Goal: Transaction & Acquisition: Purchase product/service

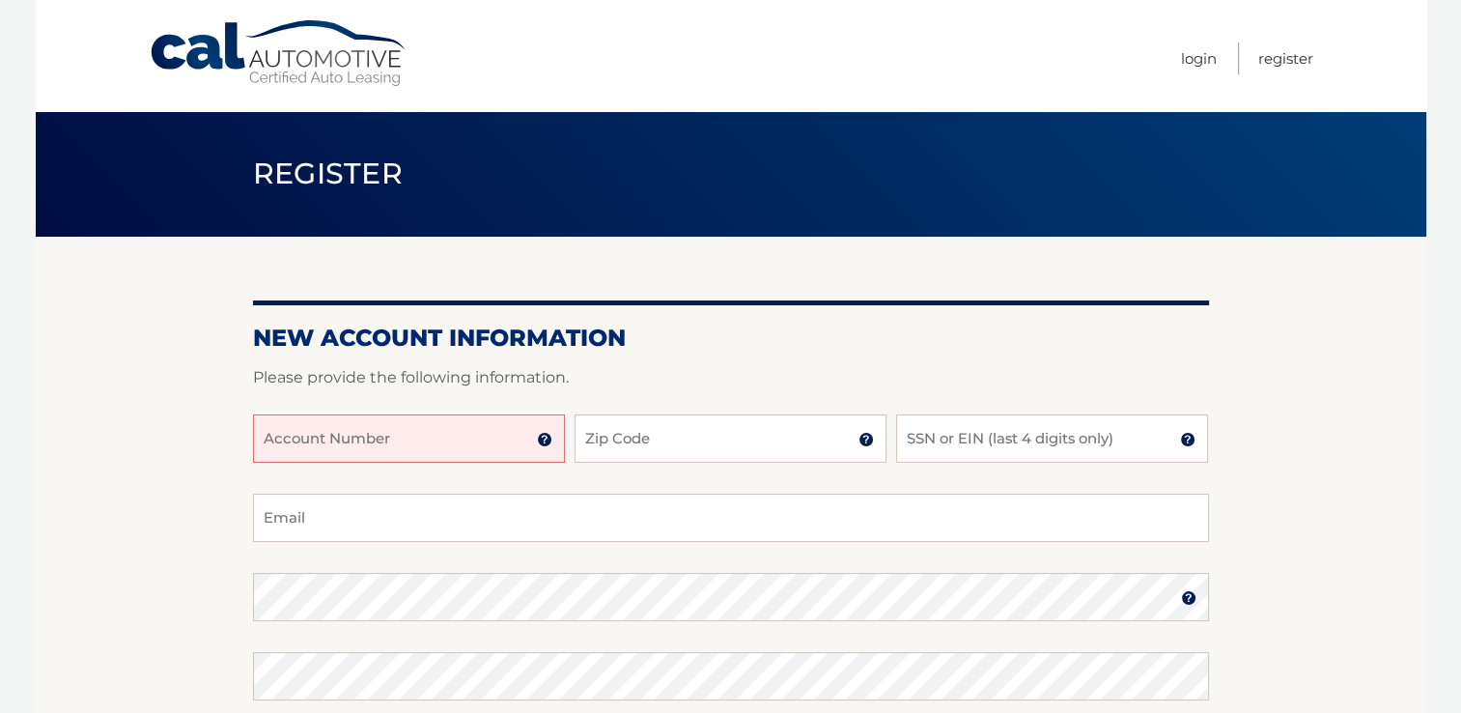
click at [402, 446] on input "Account Number" at bounding box center [409, 438] width 312 height 48
click at [336, 437] on input "Account Number" at bounding box center [409, 438] width 312 height 48
paste input "44456011631"
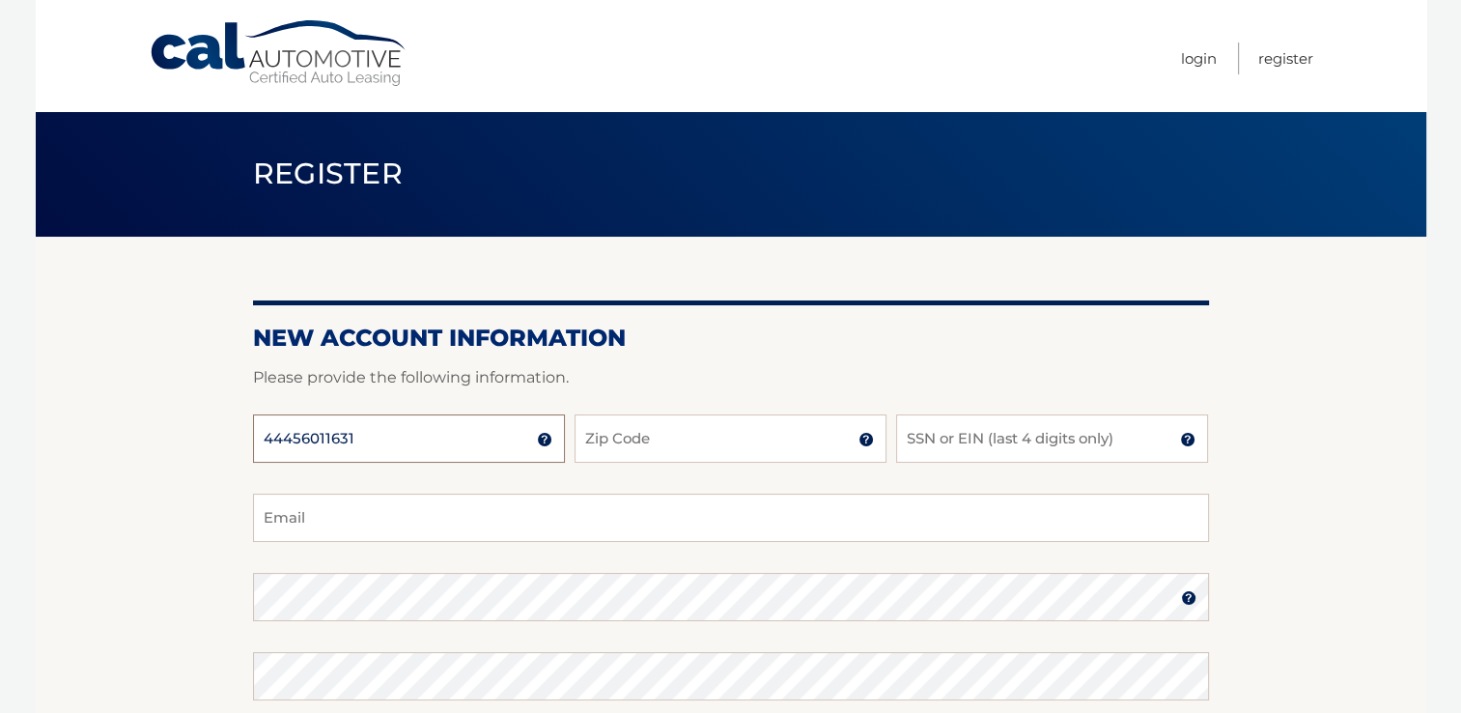
type input "44456011631"
click at [637, 434] on input "Zip Code" at bounding box center [731, 438] width 312 height 48
type input "33301"
click at [946, 439] on input "SSN or EIN (last 4 digits only)" at bounding box center [1052, 438] width 312 height 48
type input "2397"
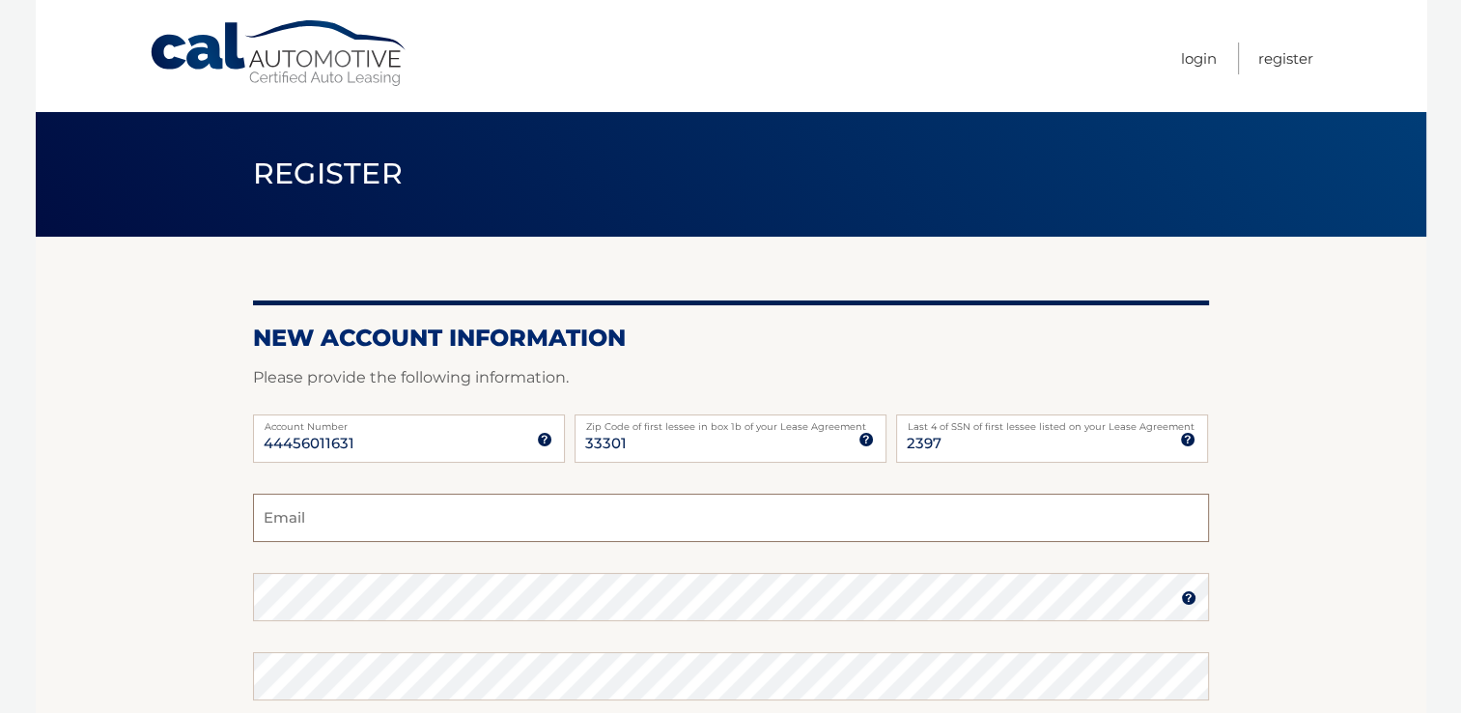
click at [383, 505] on input "Email" at bounding box center [731, 518] width 956 height 48
type input "vt6164@gmail.com"
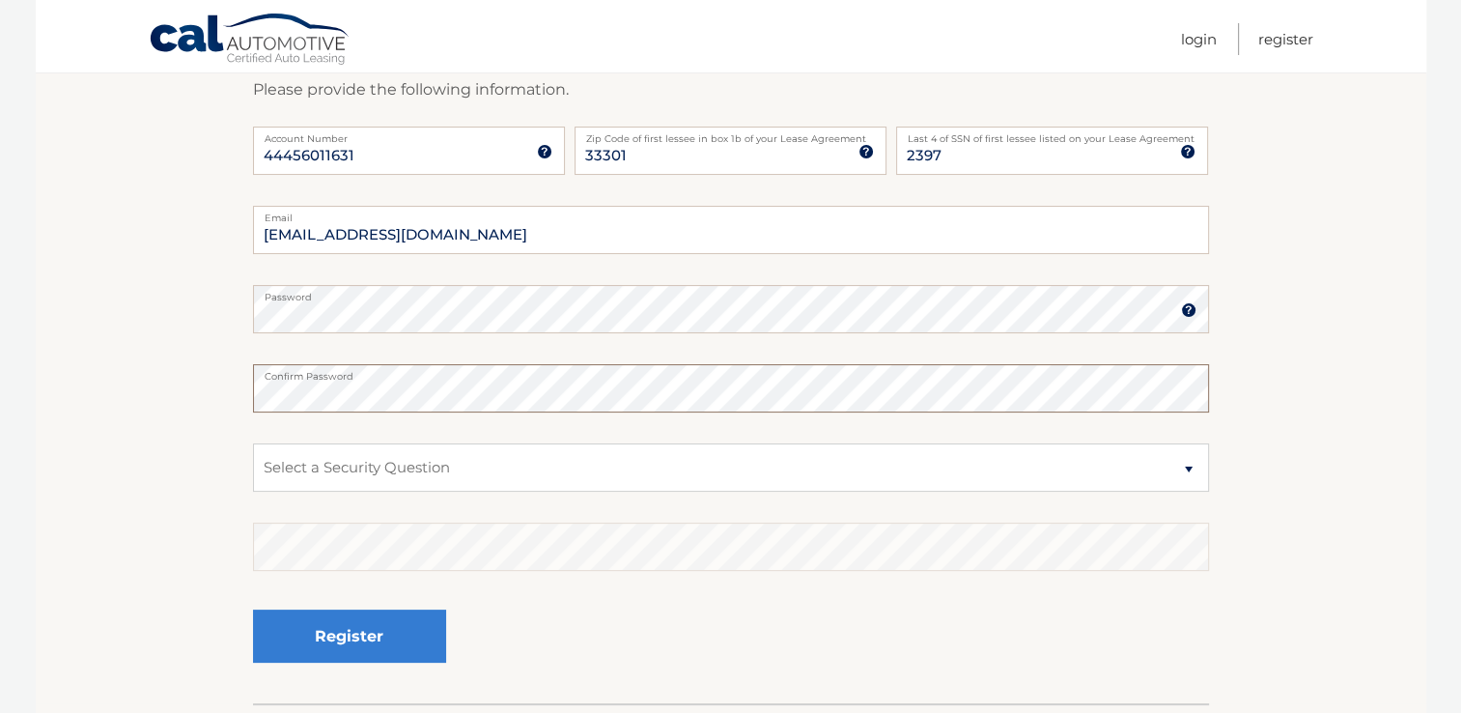
scroll to position [290, 0]
click at [305, 458] on select "Select a Security Question What was the name of your elementary school? What is…" at bounding box center [731, 465] width 956 height 48
select select "1"
click at [253, 441] on select "Select a Security Question What was the name of your elementary school? What is…" at bounding box center [731, 465] width 956 height 48
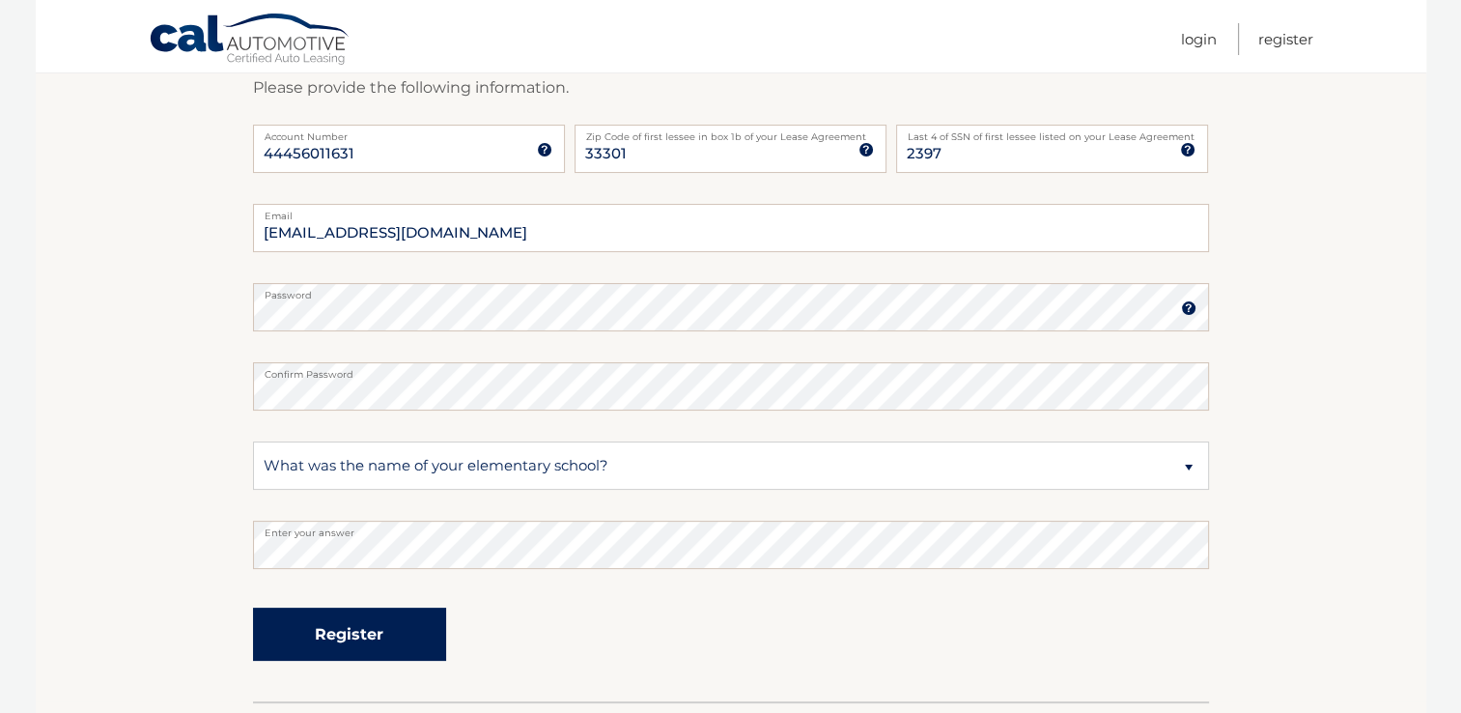
click at [322, 631] on button "Register" at bounding box center [349, 633] width 193 height 53
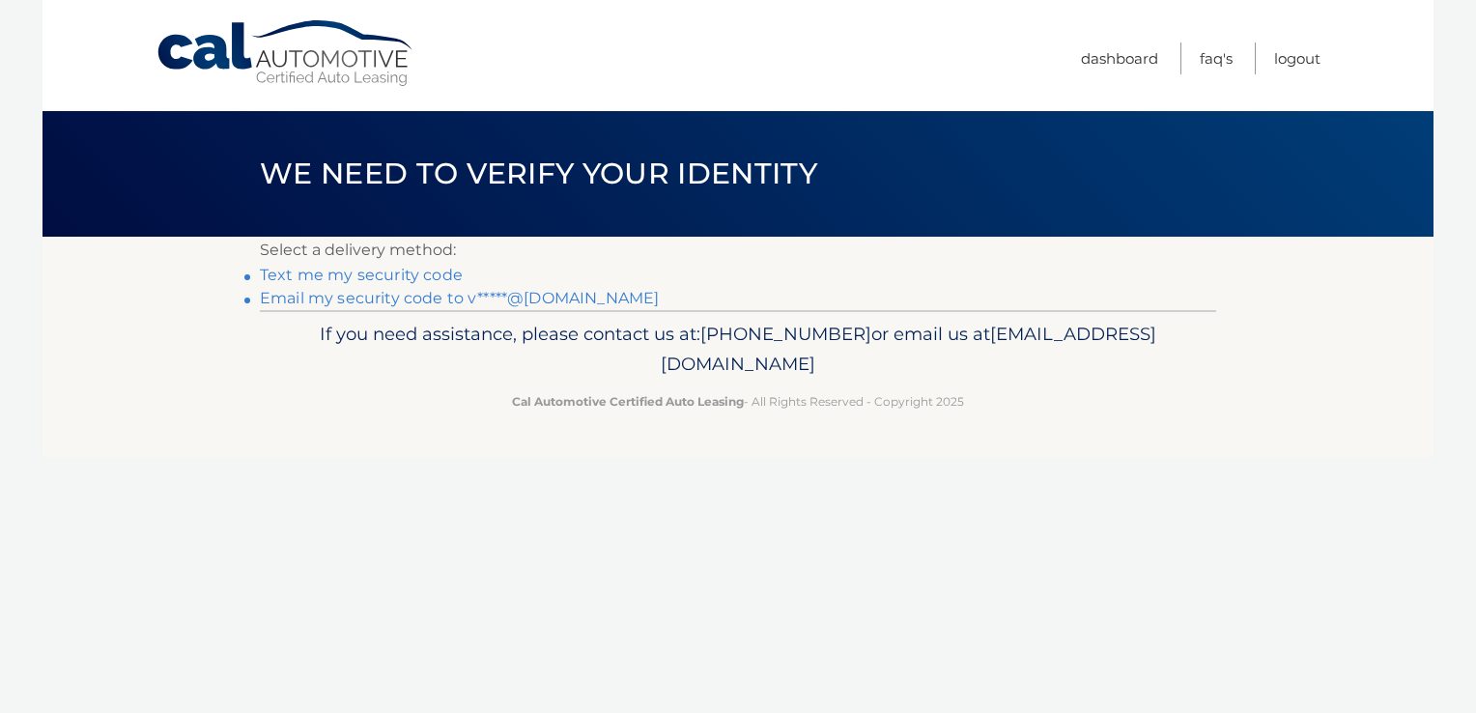
click at [372, 276] on link "Text me my security code" at bounding box center [361, 275] width 203 height 18
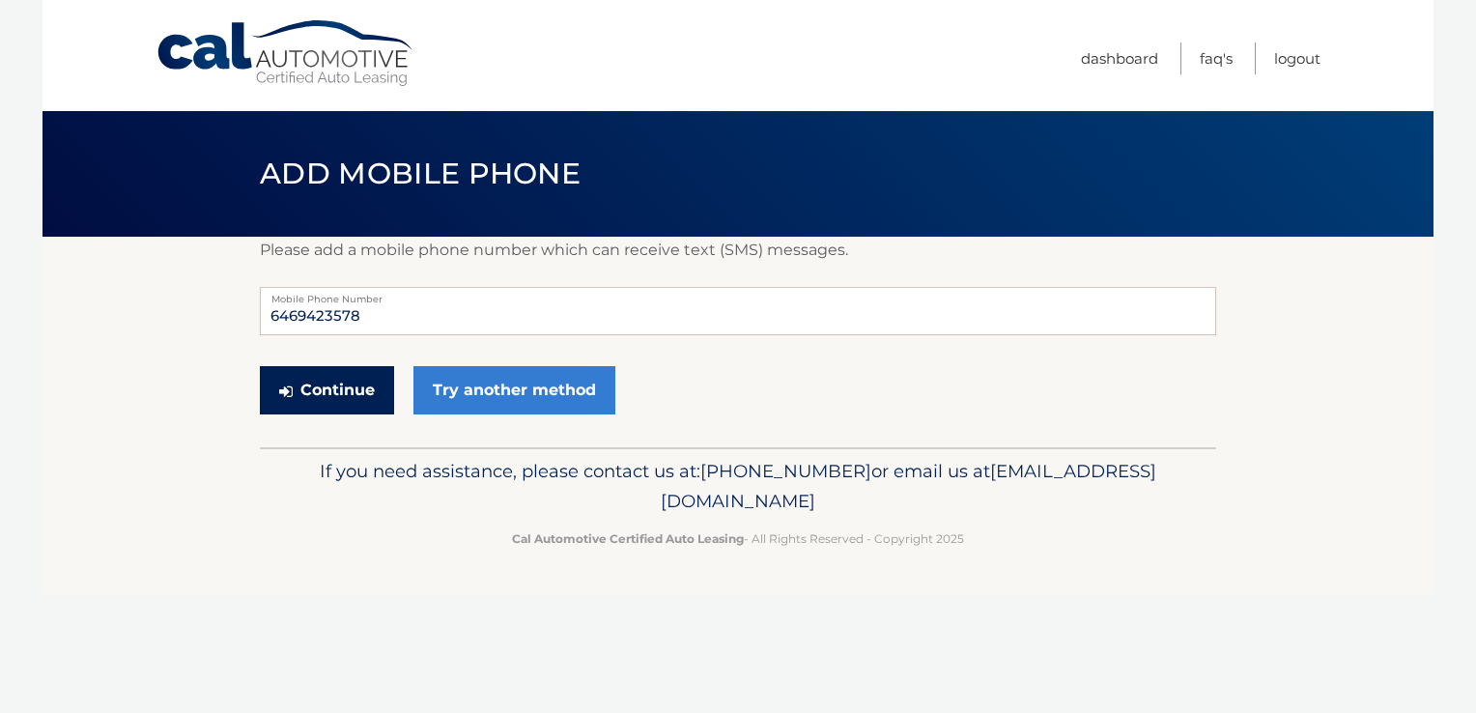
click at [356, 392] on button "Continue" at bounding box center [327, 390] width 134 height 48
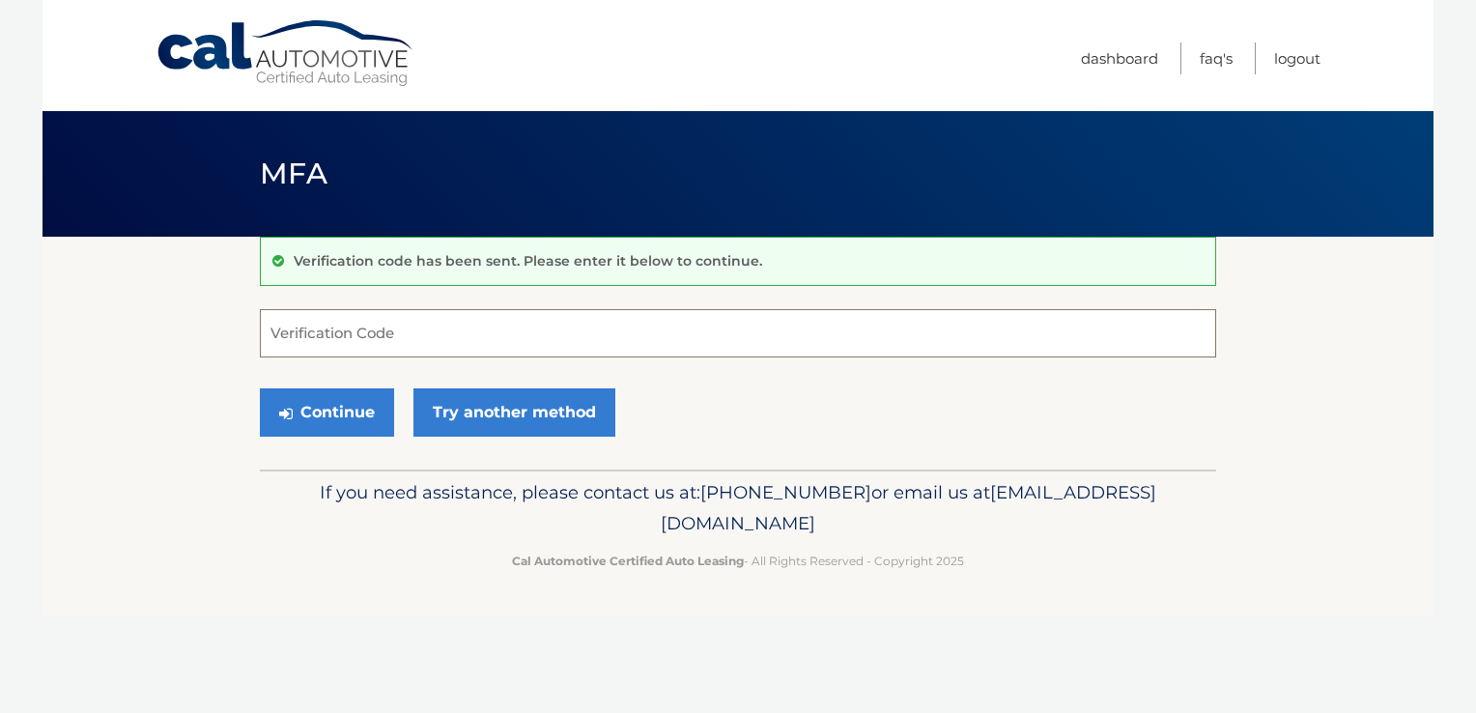
click at [336, 343] on input "Verification Code" at bounding box center [738, 333] width 956 height 48
type input "458605"
click at [323, 408] on button "Continue" at bounding box center [327, 412] width 134 height 48
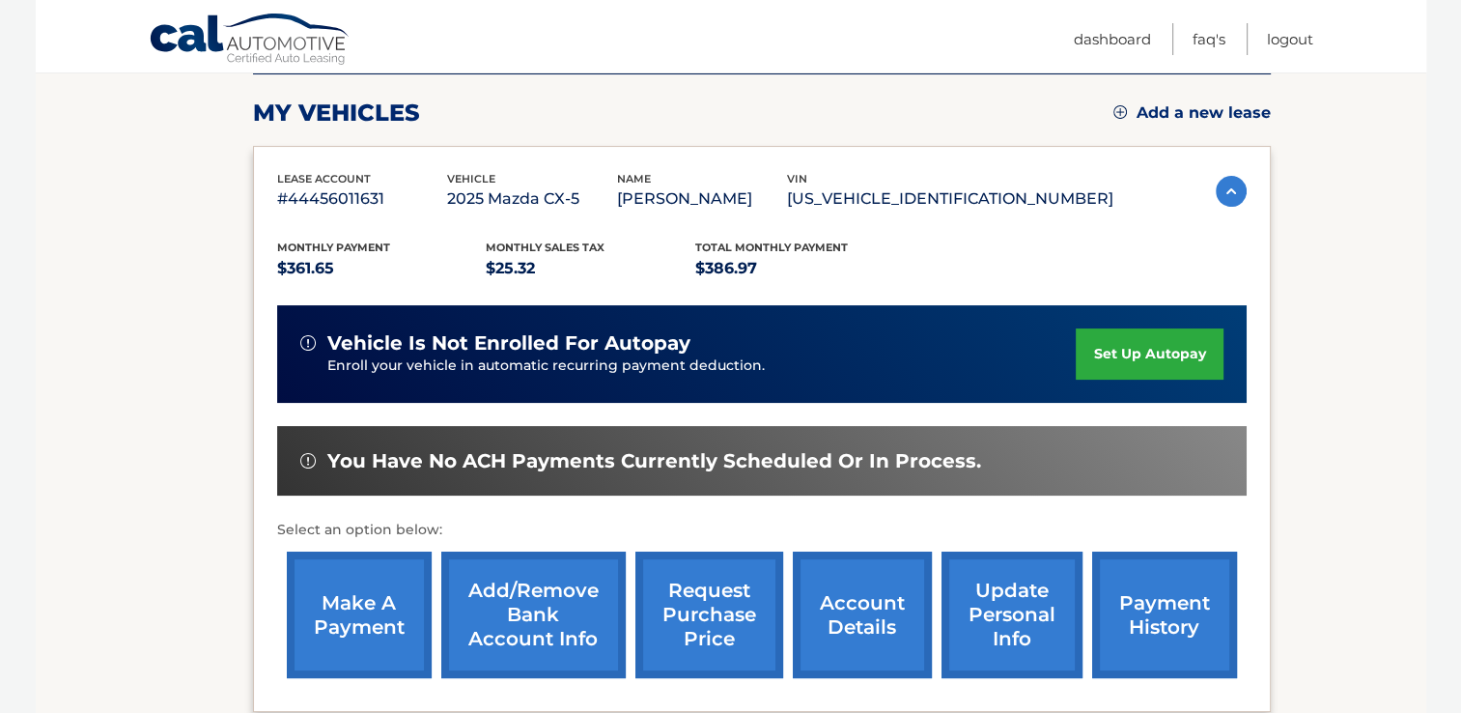
scroll to position [290, 0]
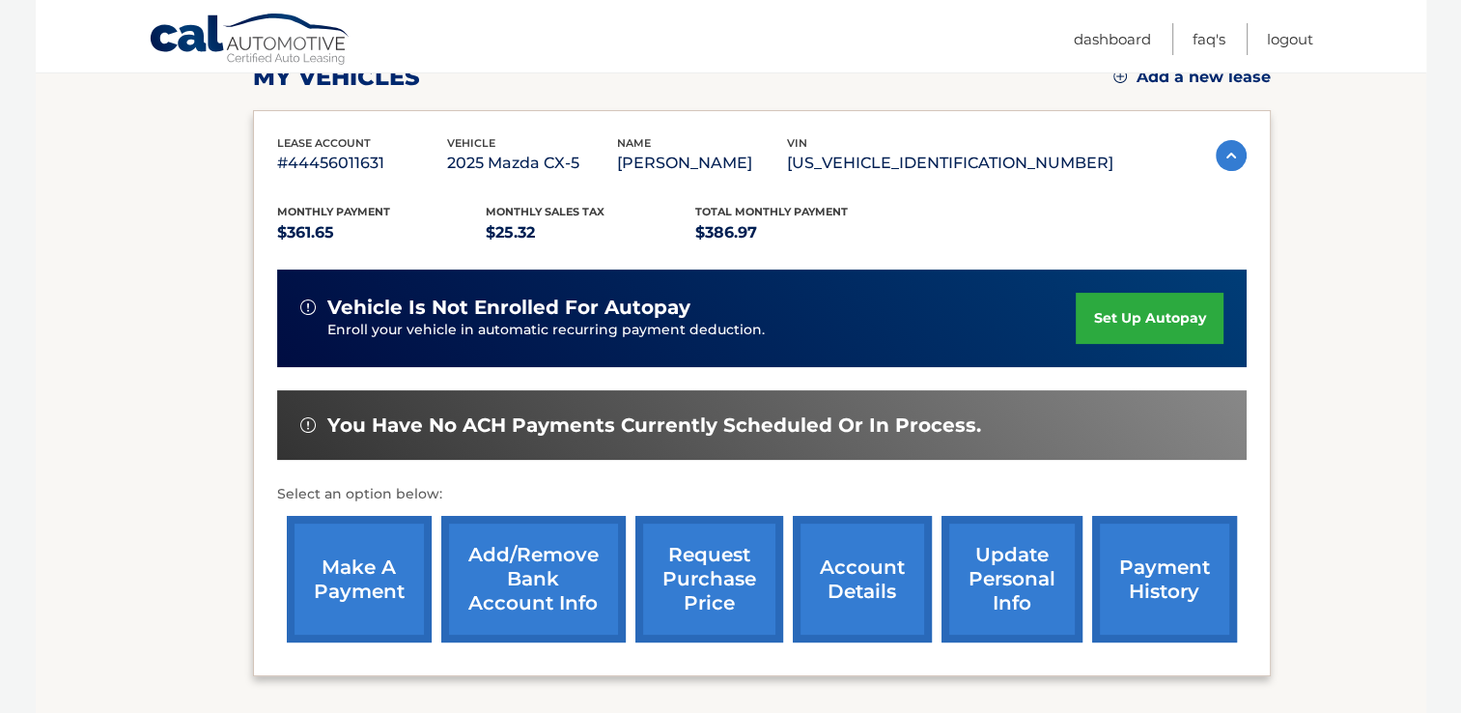
click at [1148, 315] on link "set up autopay" at bounding box center [1149, 318] width 147 height 51
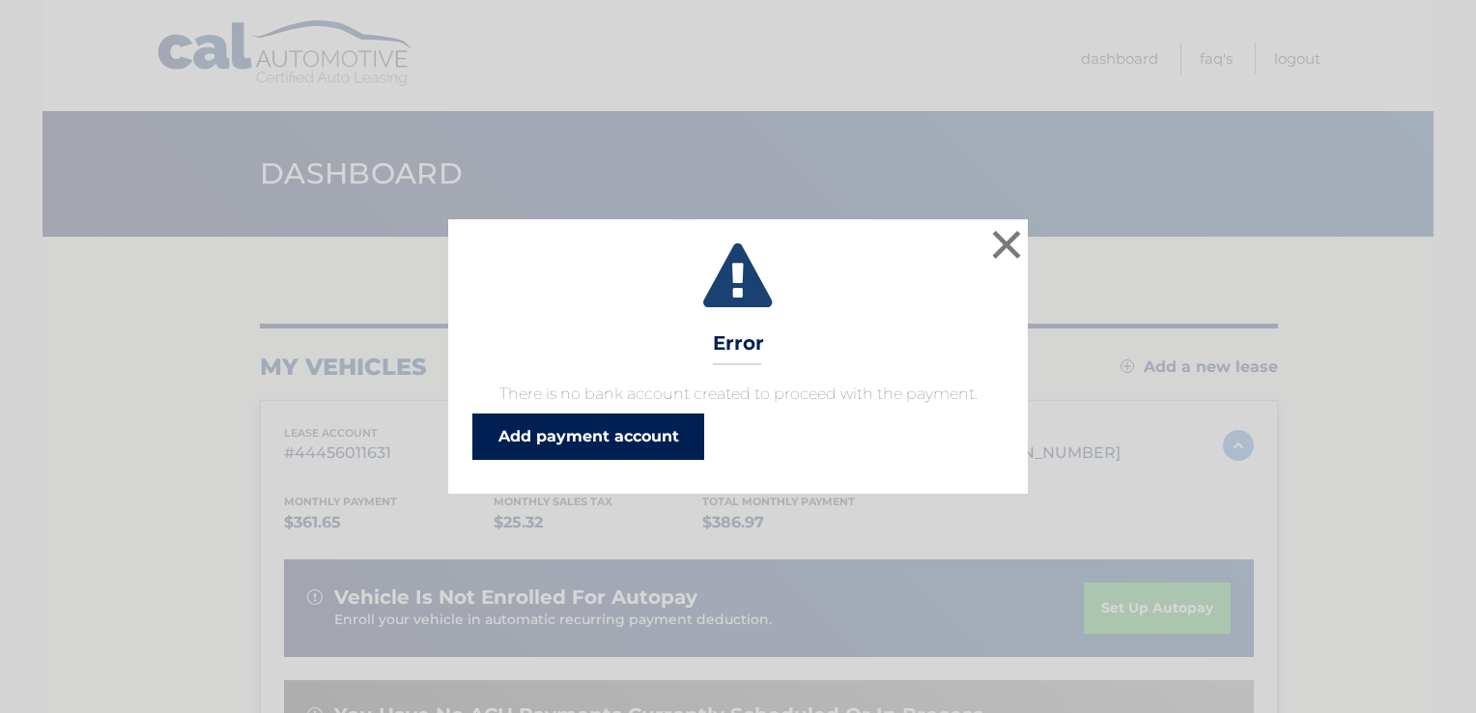
click at [656, 445] on link "Add payment account" at bounding box center [588, 436] width 232 height 46
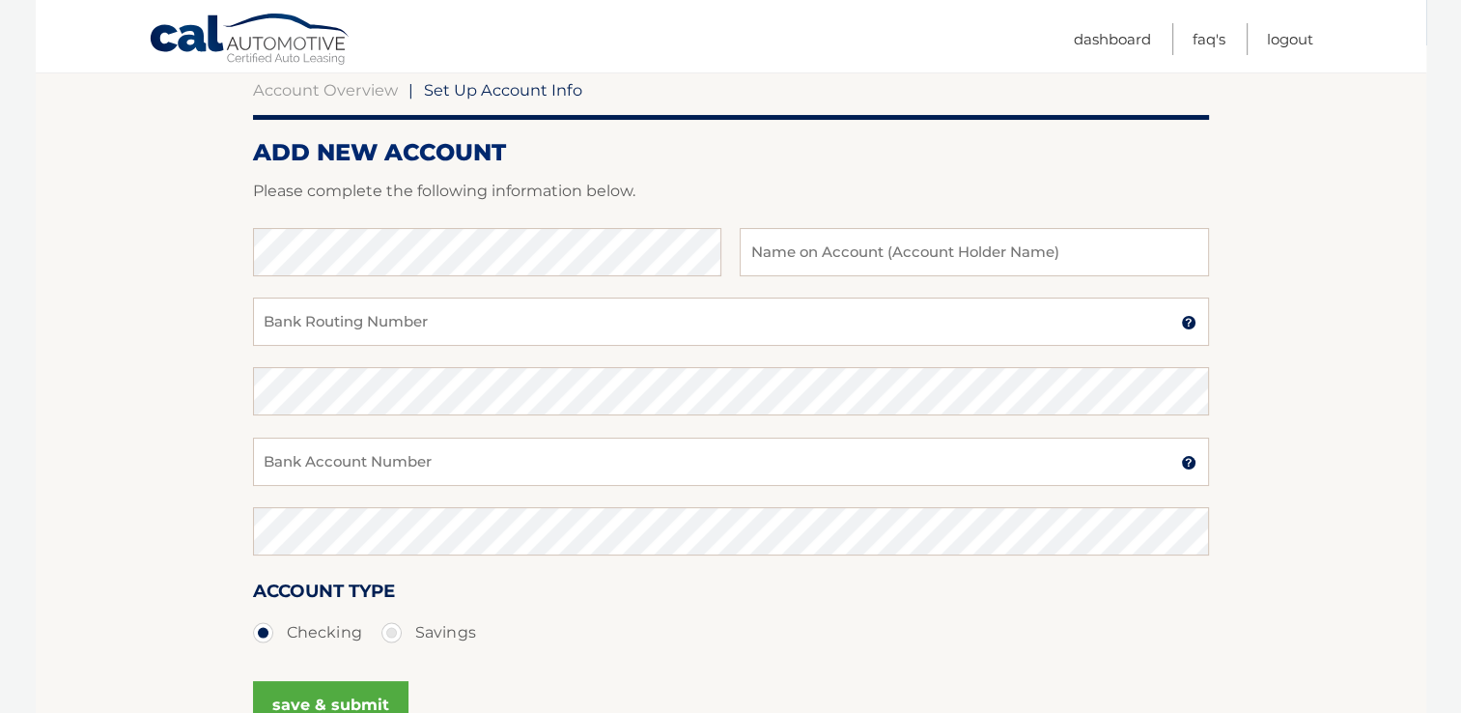
scroll to position [193, 0]
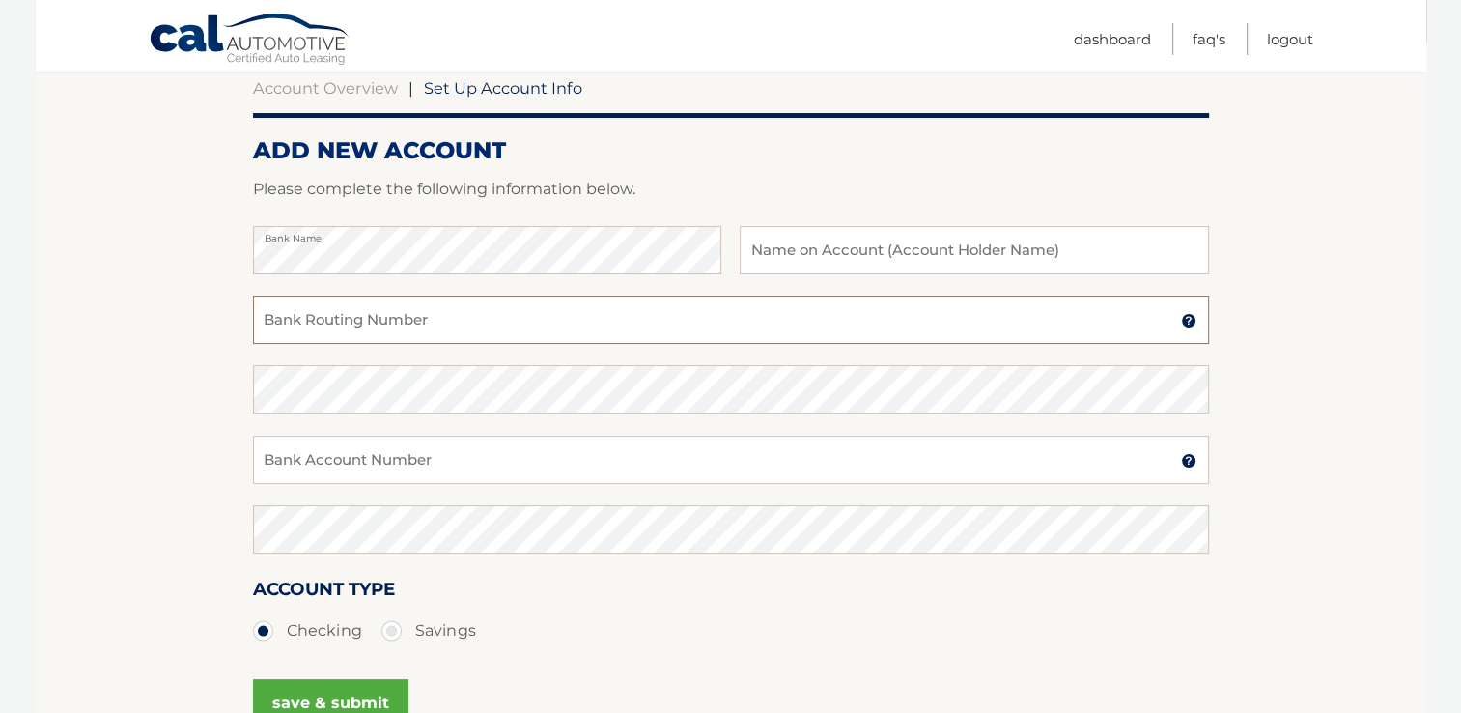
click at [310, 324] on input "Bank Routing Number" at bounding box center [731, 320] width 956 height 48
type input "021000021"
click at [293, 458] on input "Bank Account Number" at bounding box center [731, 460] width 956 height 48
type input "151155292365"
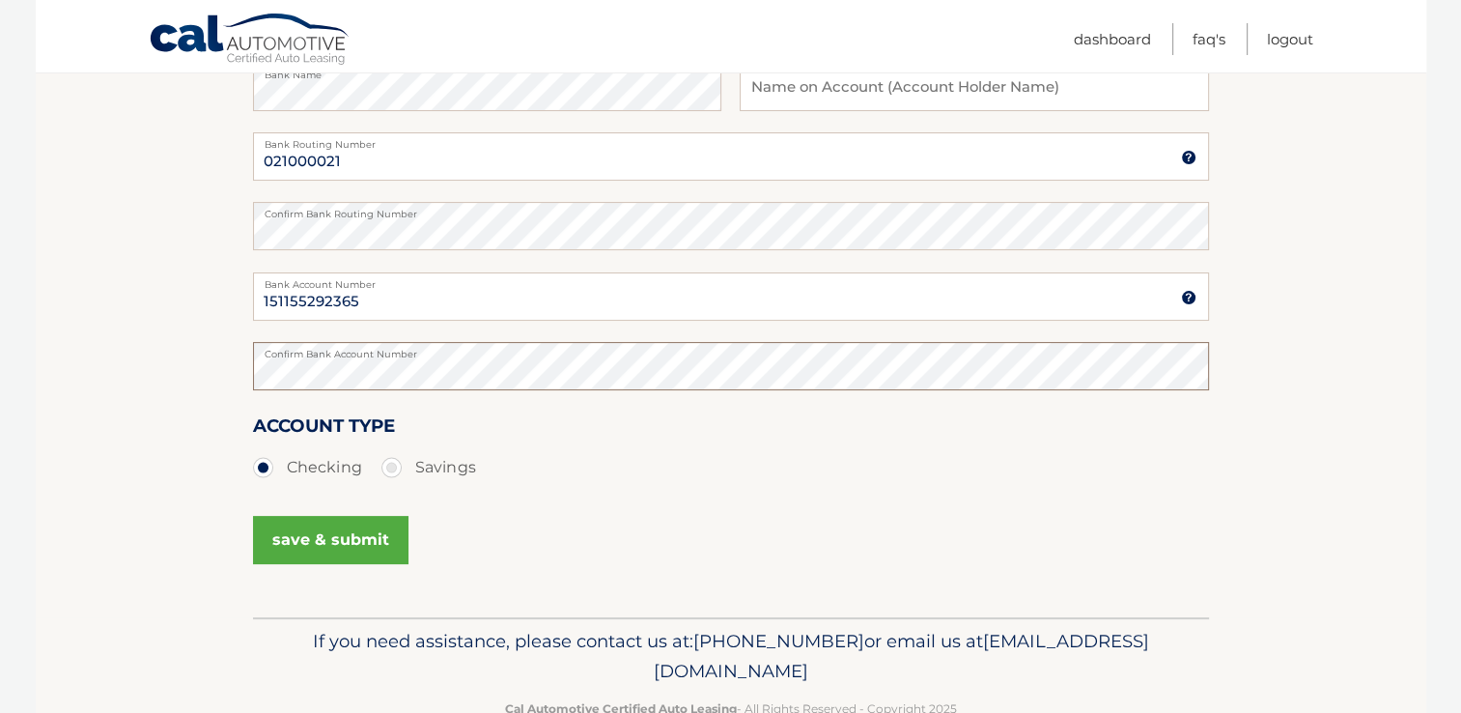
scroll to position [386, 0]
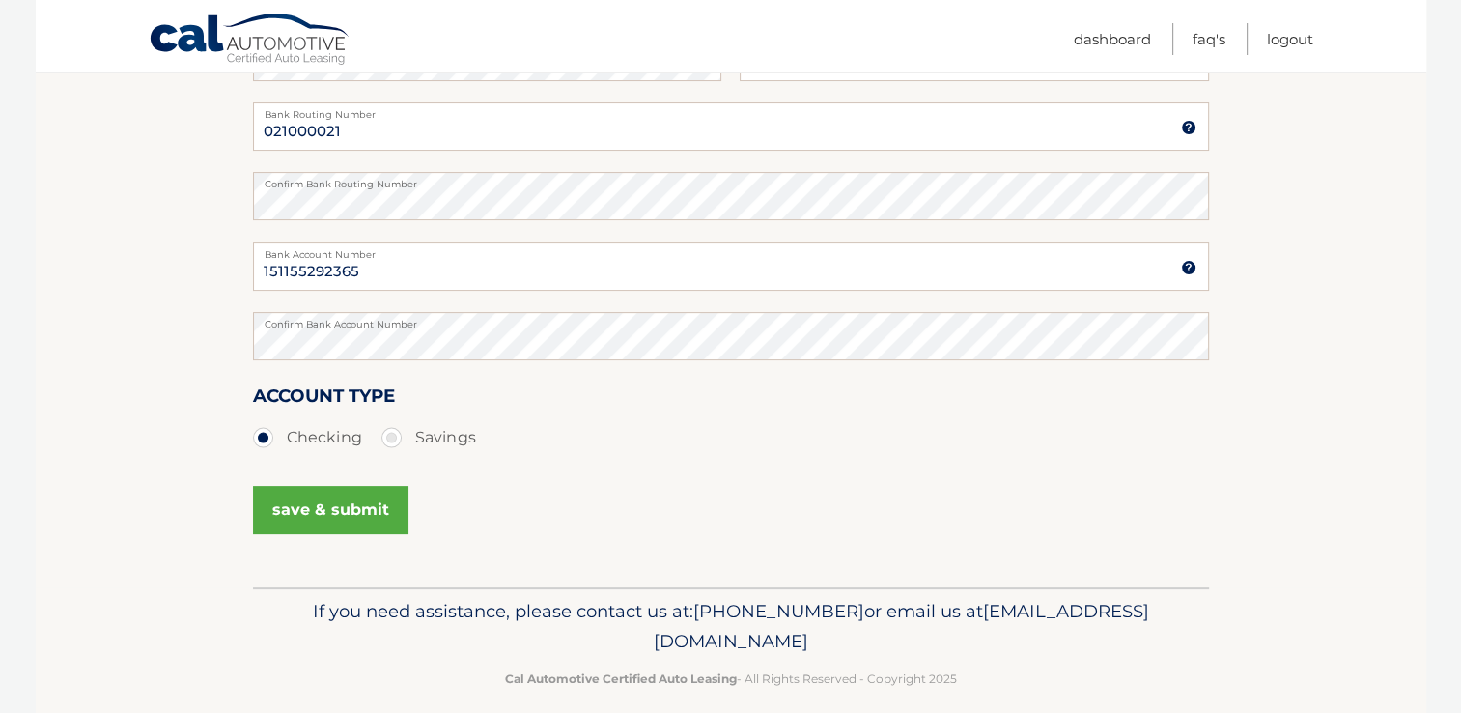
click at [349, 515] on button "save & submit" at bounding box center [330, 510] width 155 height 48
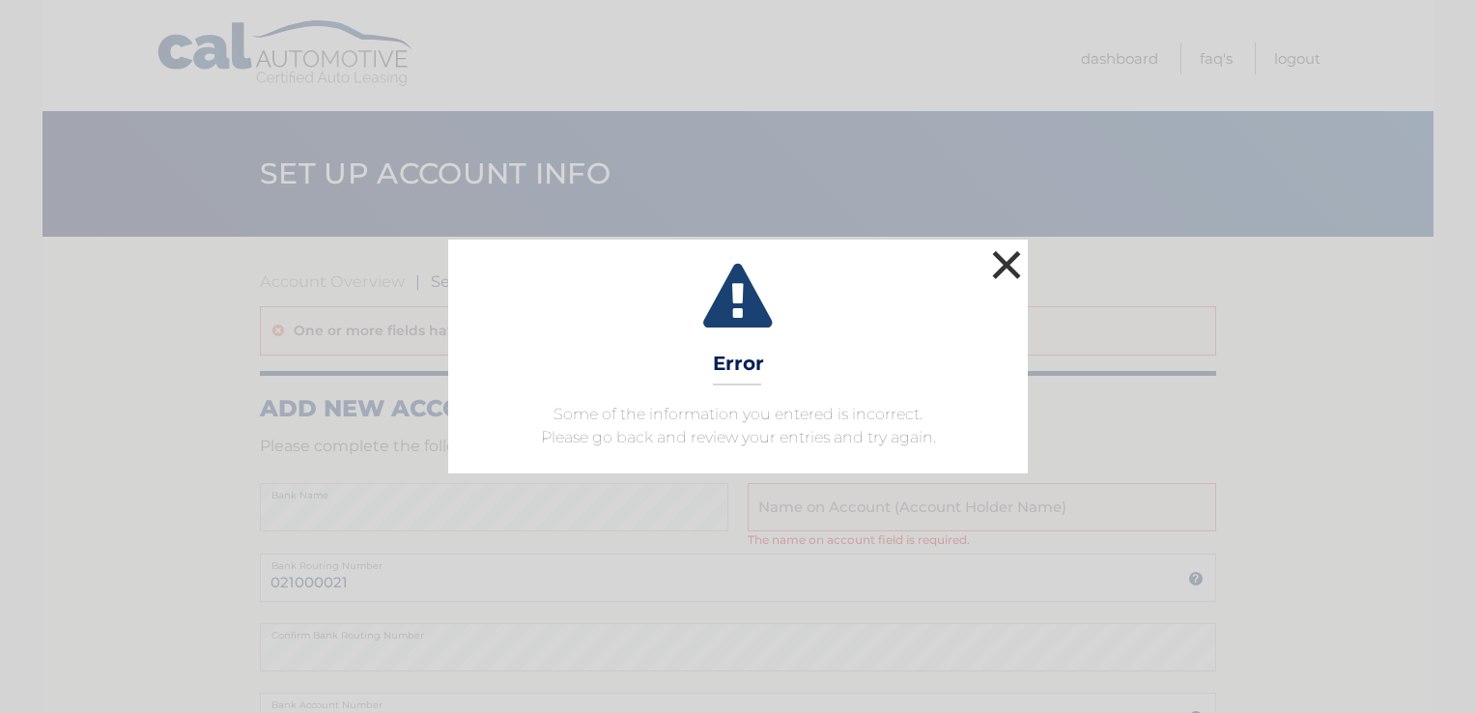
click at [997, 252] on button "×" at bounding box center [1006, 264] width 39 height 39
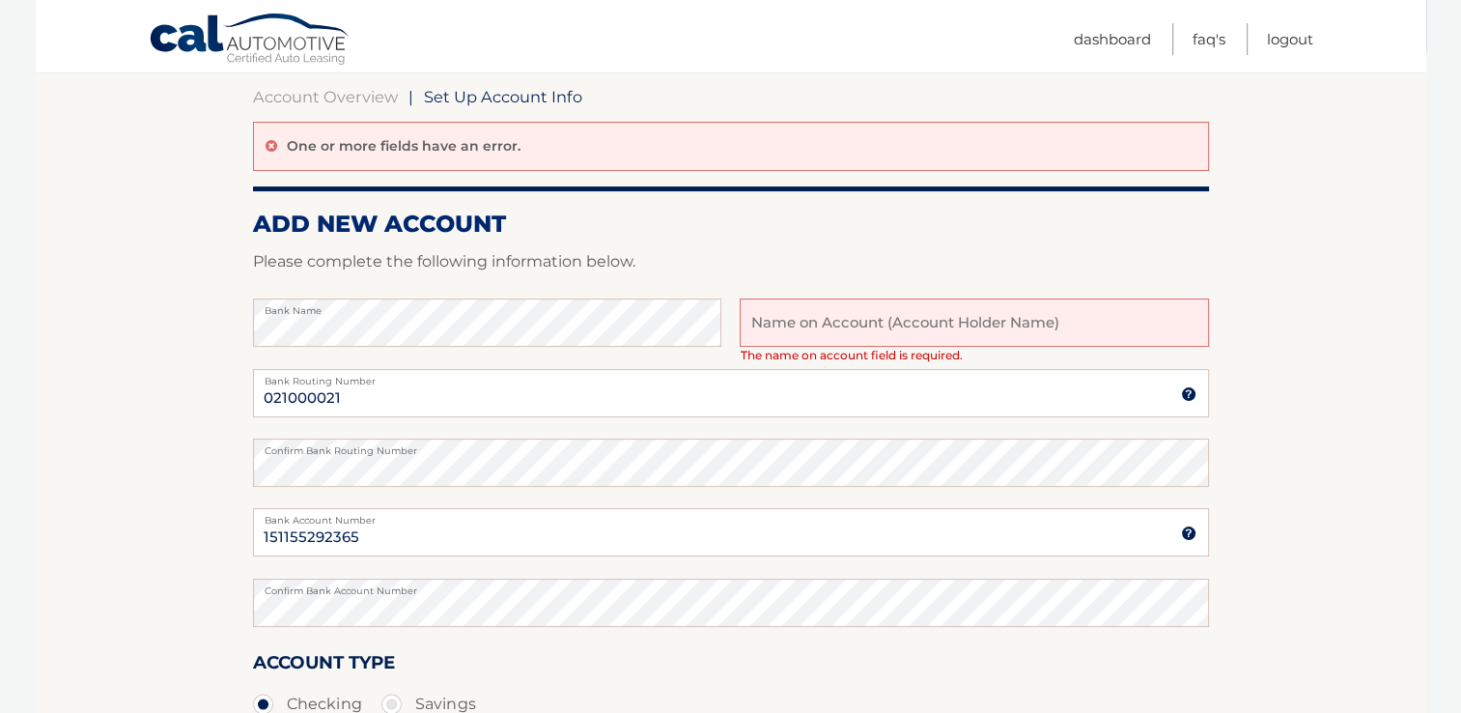
scroll to position [193, 0]
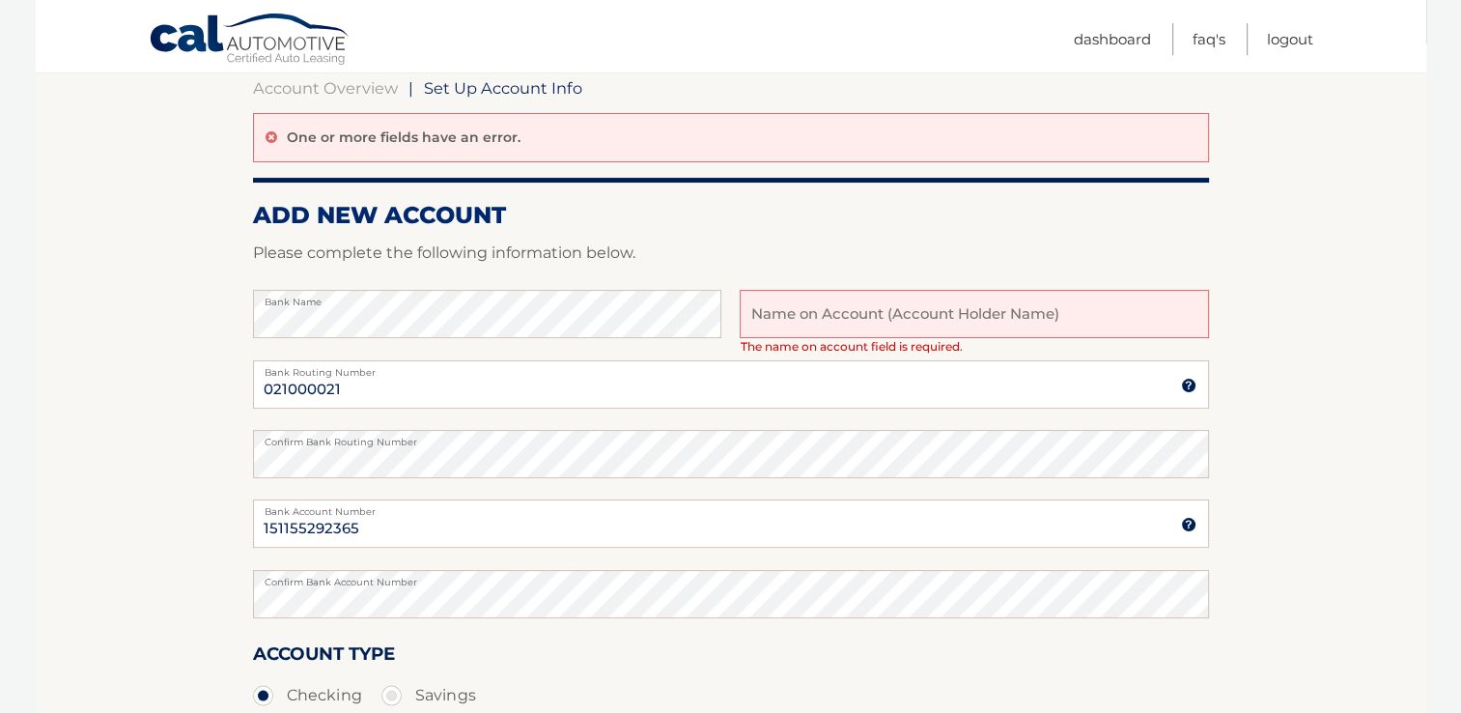
click at [835, 320] on input "text" at bounding box center [974, 314] width 468 height 48
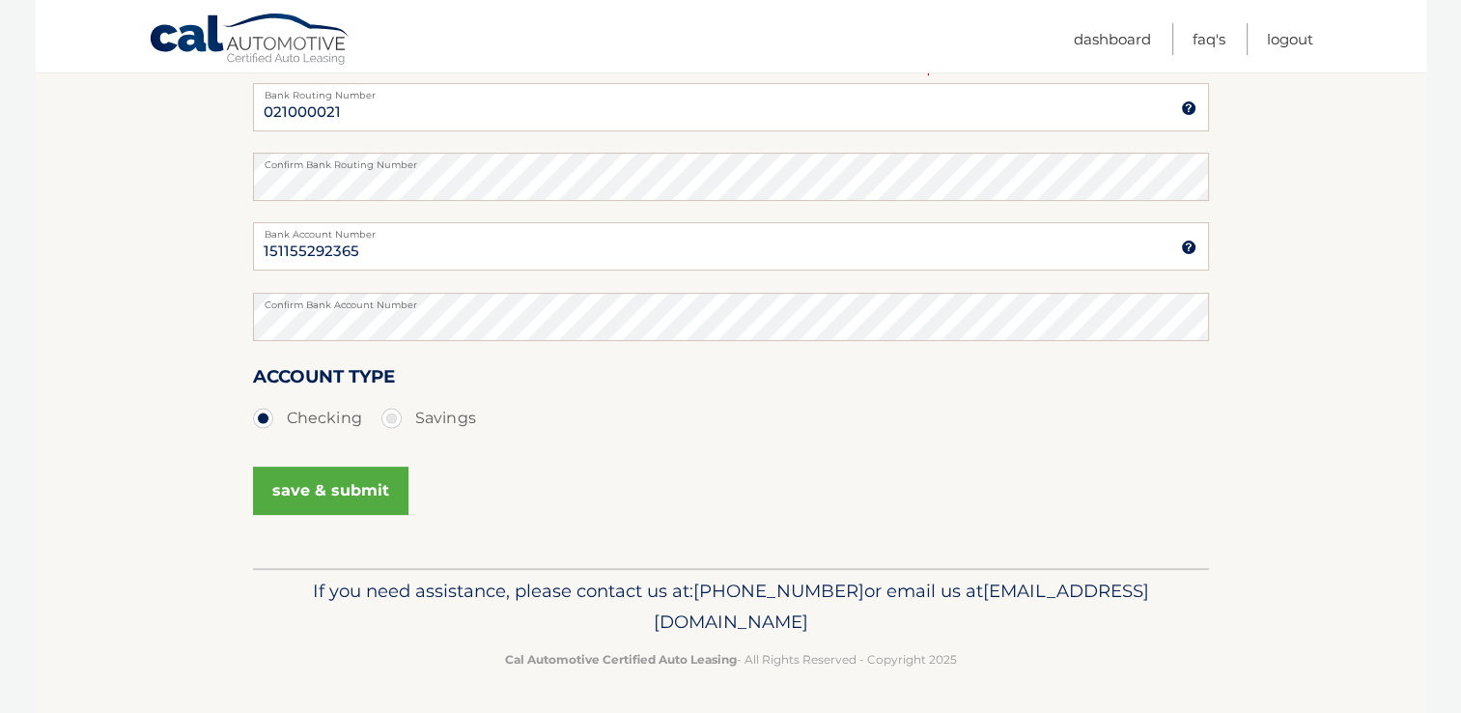
type input "[PERSON_NAME]"
click at [310, 493] on button "save & submit" at bounding box center [330, 490] width 155 height 48
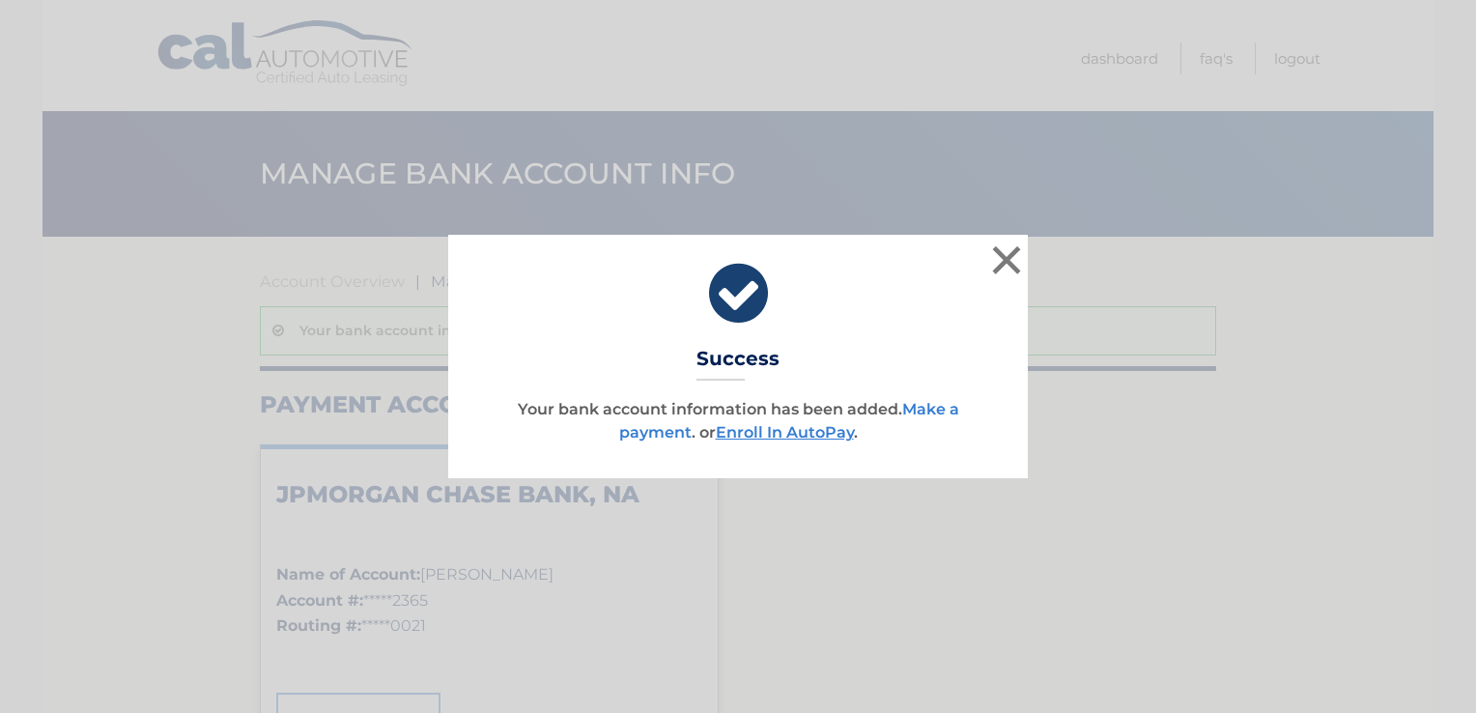
click at [933, 410] on link "Make a payment" at bounding box center [789, 421] width 340 height 42
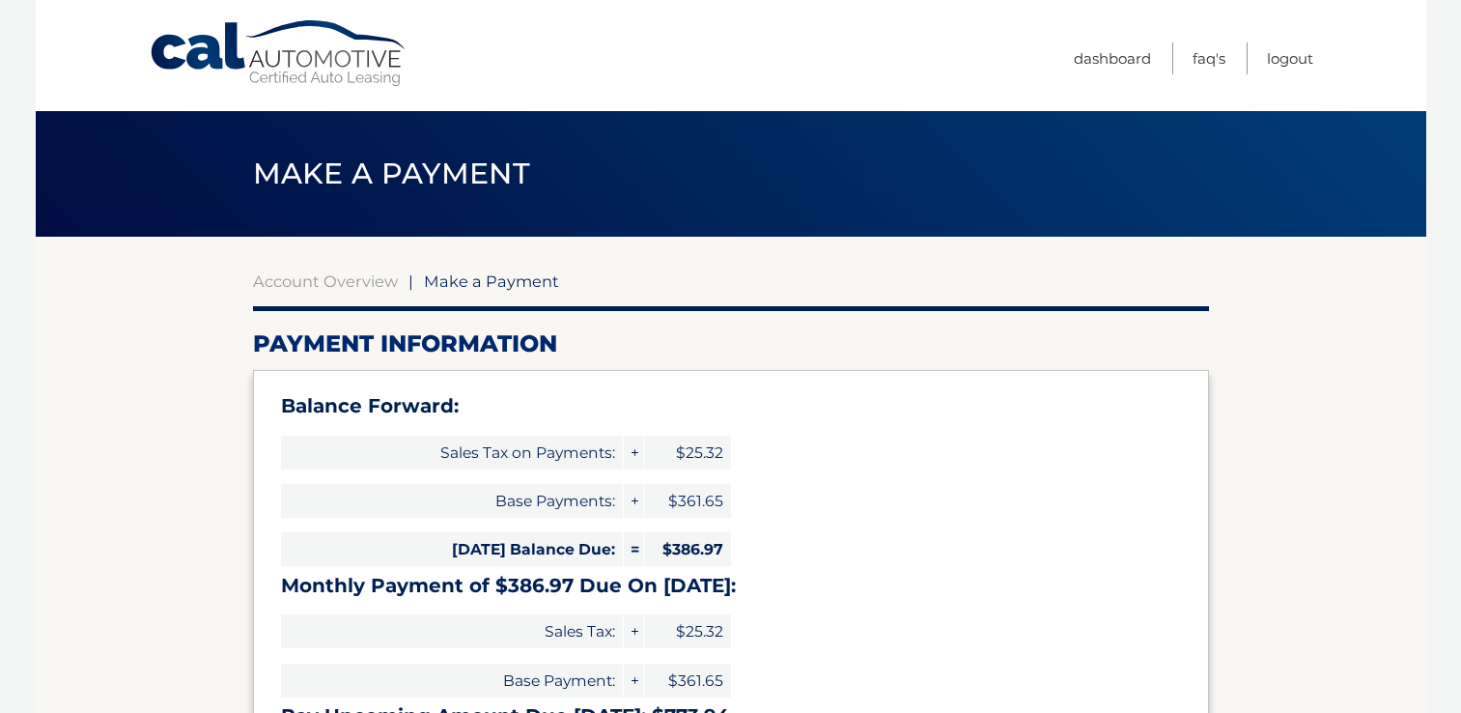
select select "NzZhZTdmNjUtZWQzNi00NzlhLWEwNGItYmM3M2YzMjFiZjY0"
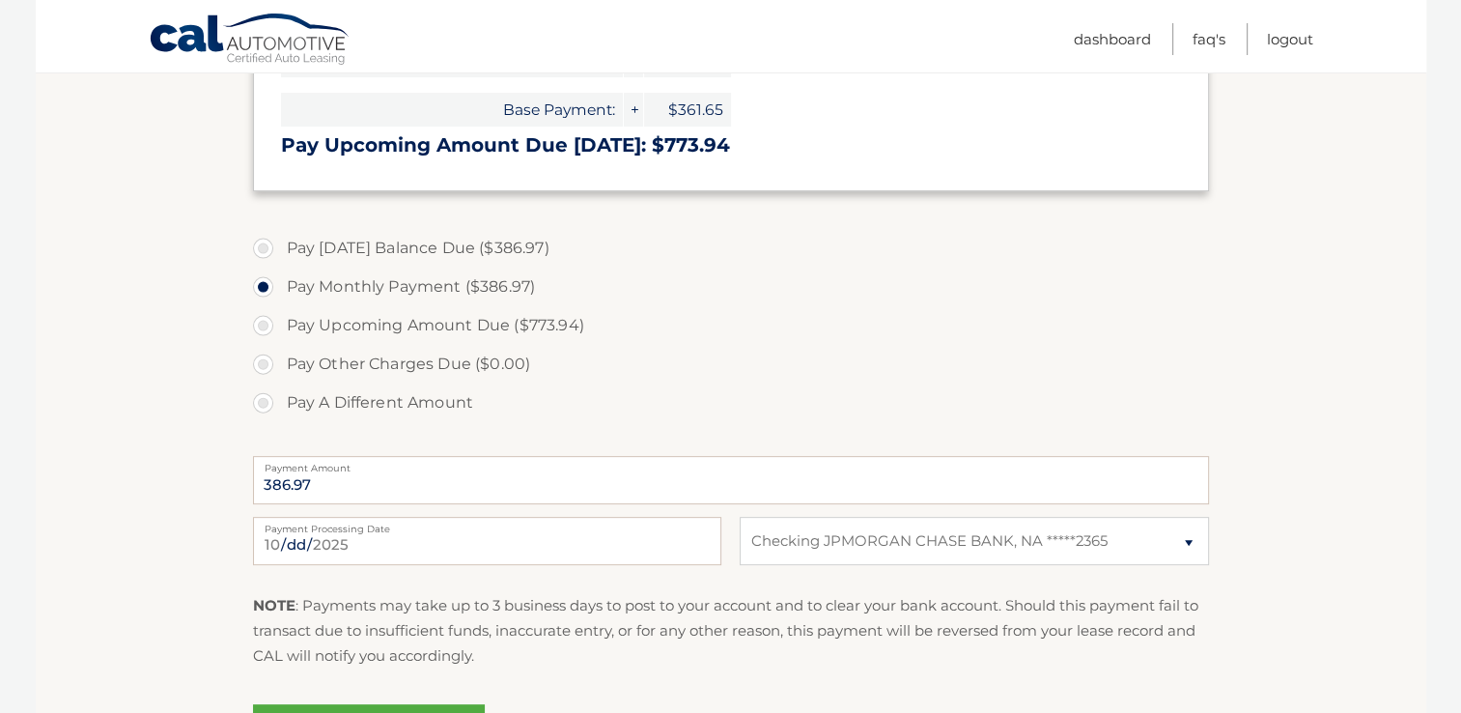
scroll to position [676, 0]
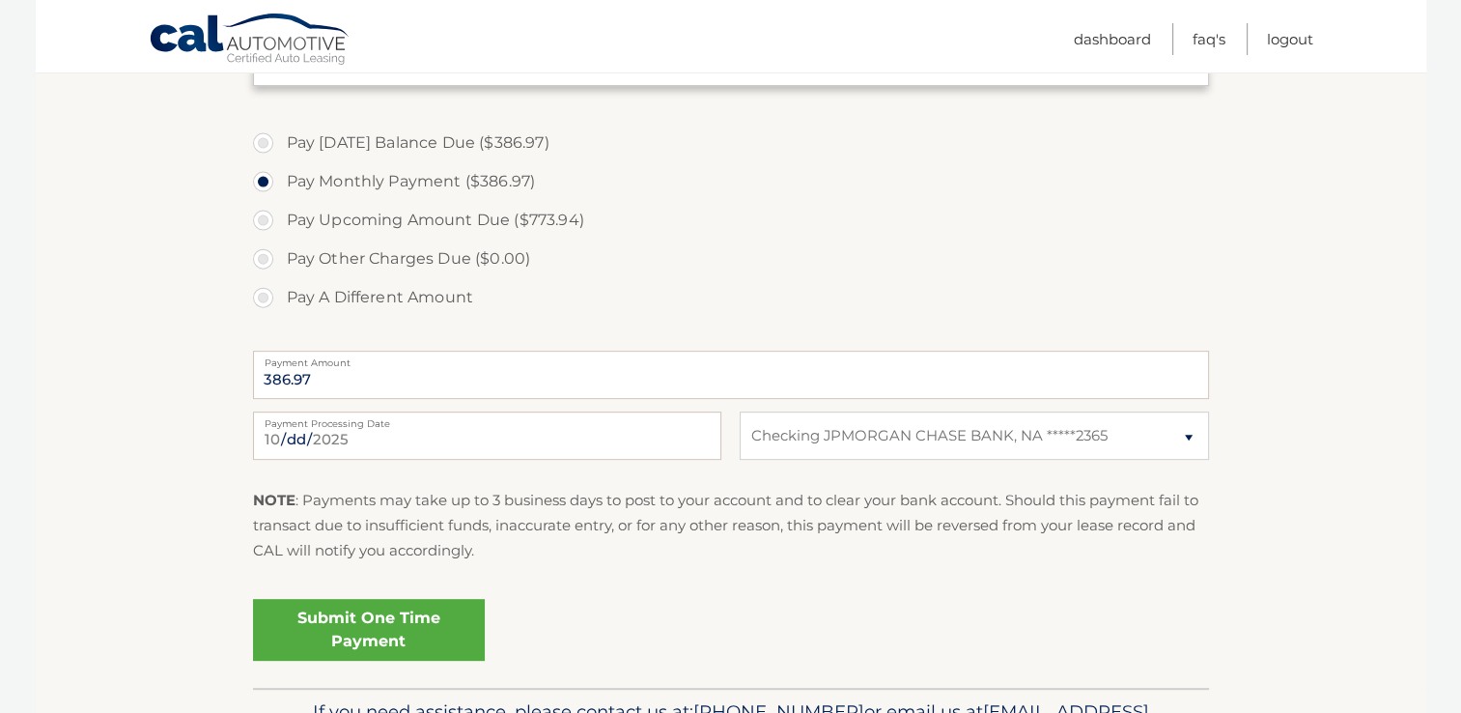
click at [264, 146] on label "Pay Today's Balance Due ($386.97)" at bounding box center [731, 143] width 956 height 39
click at [264, 146] on input "Pay Today's Balance Due ($386.97)" at bounding box center [270, 139] width 19 height 31
radio input "true"
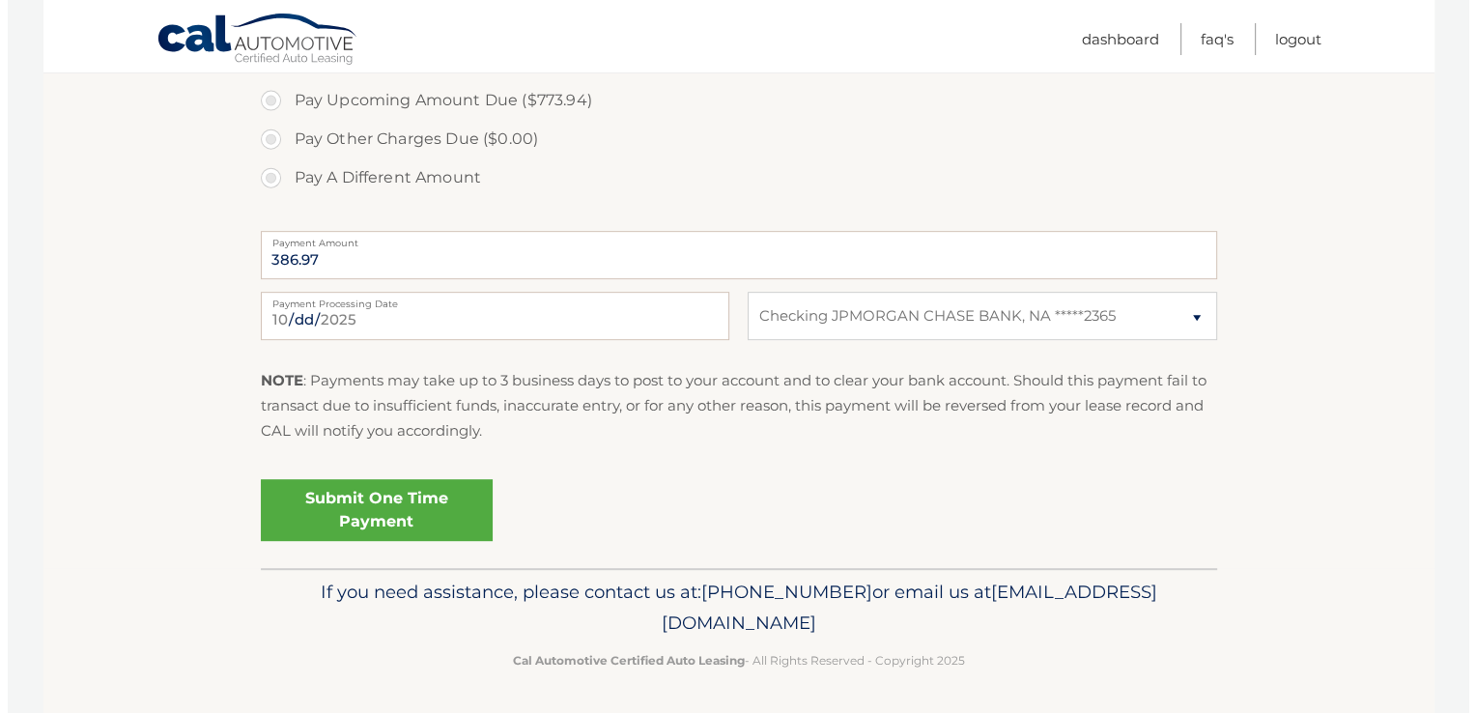
scroll to position [796, 0]
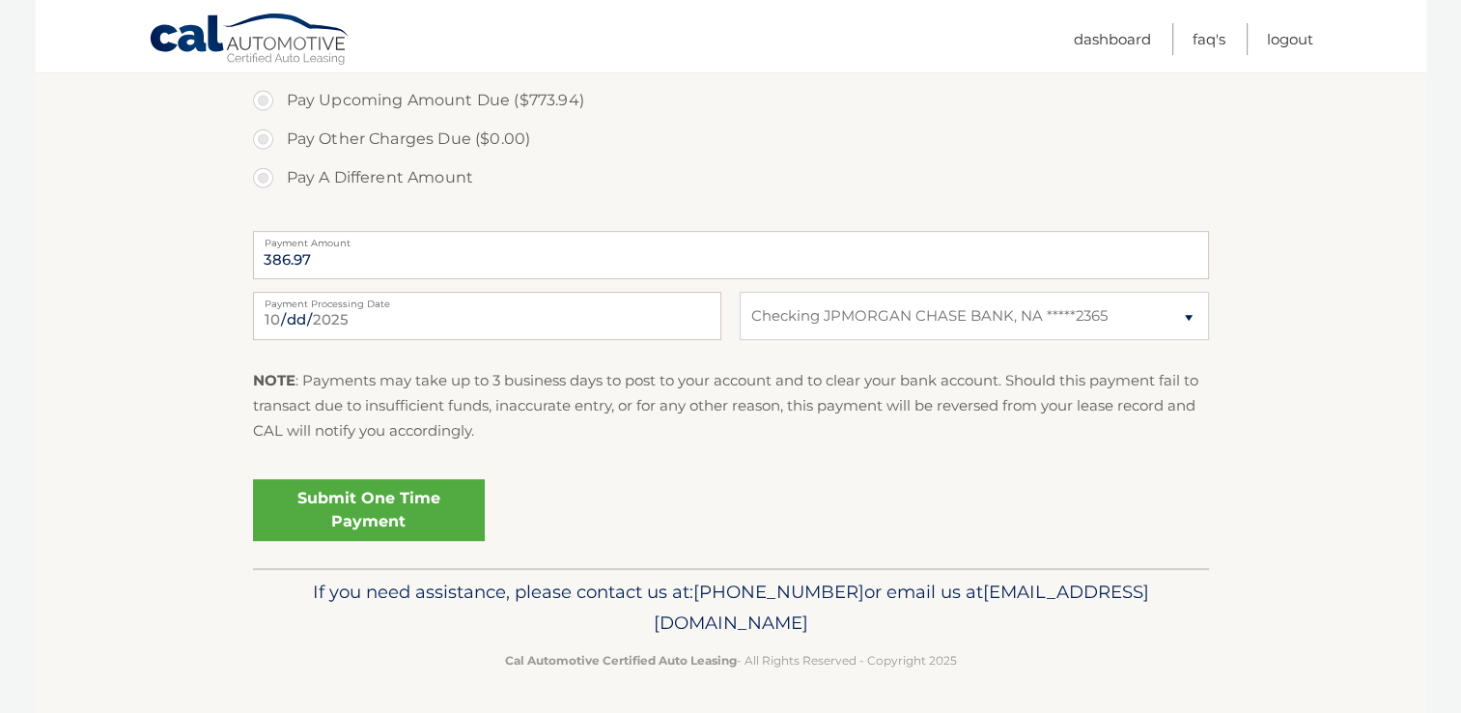
click at [436, 512] on link "Submit One Time Payment" at bounding box center [369, 510] width 232 height 62
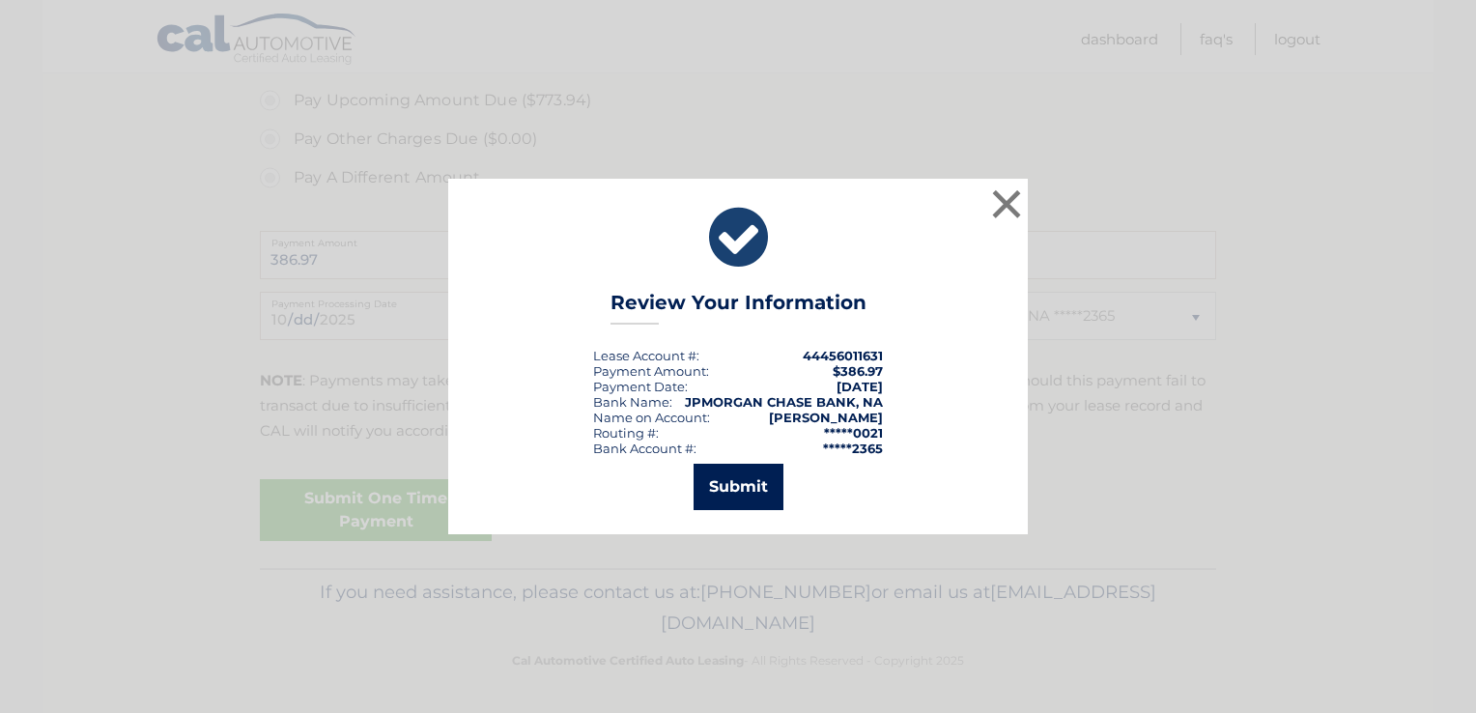
click at [763, 481] on button "Submit" at bounding box center [738, 487] width 90 height 46
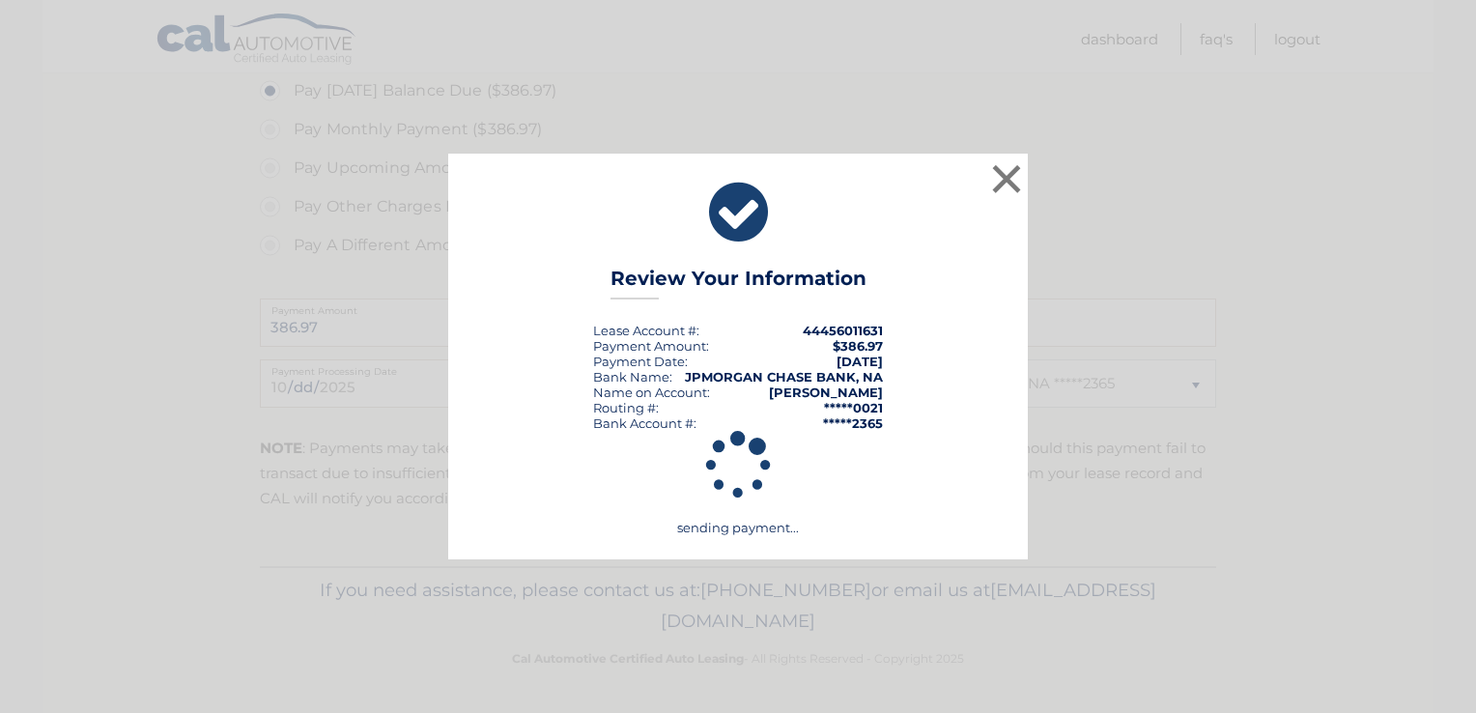
scroll to position [726, 0]
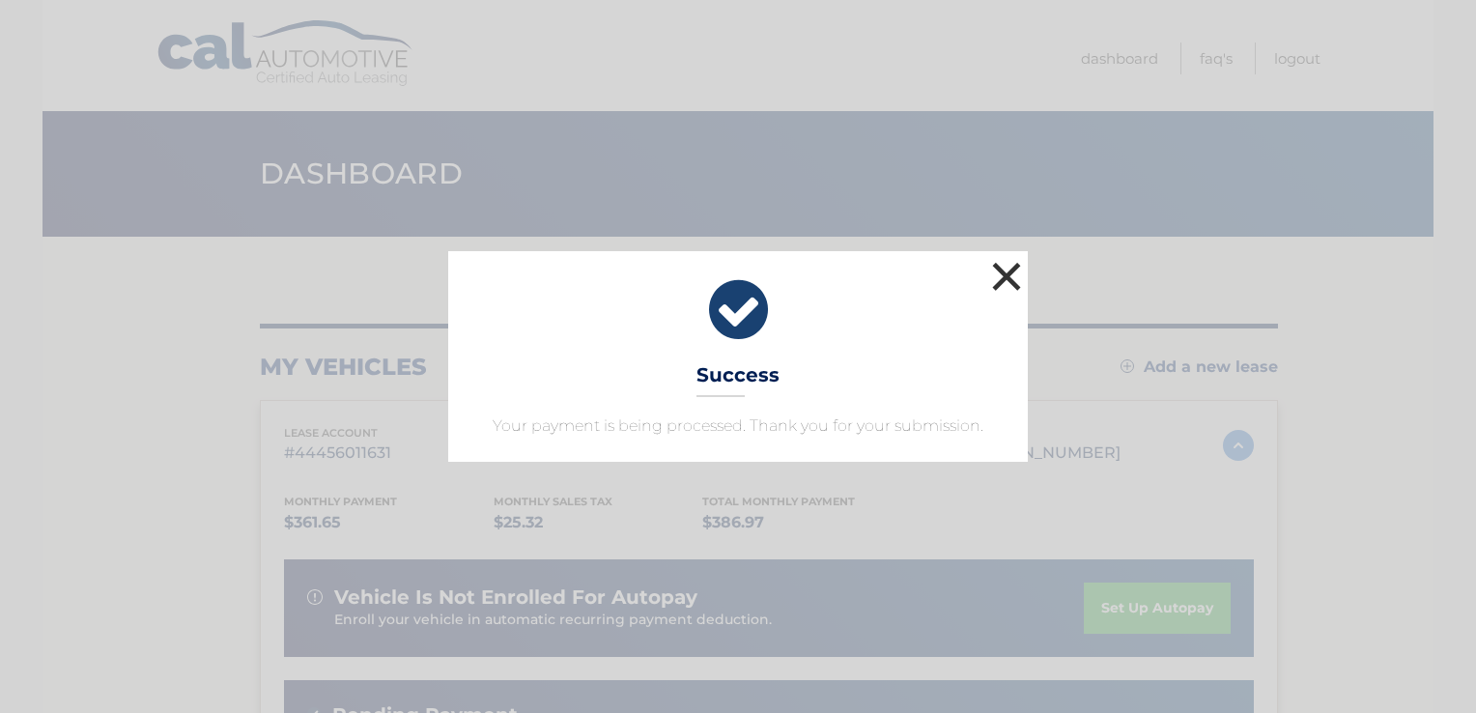
click at [1002, 273] on button "×" at bounding box center [1006, 276] width 39 height 39
